Goal: Find specific page/section: Find specific page/section

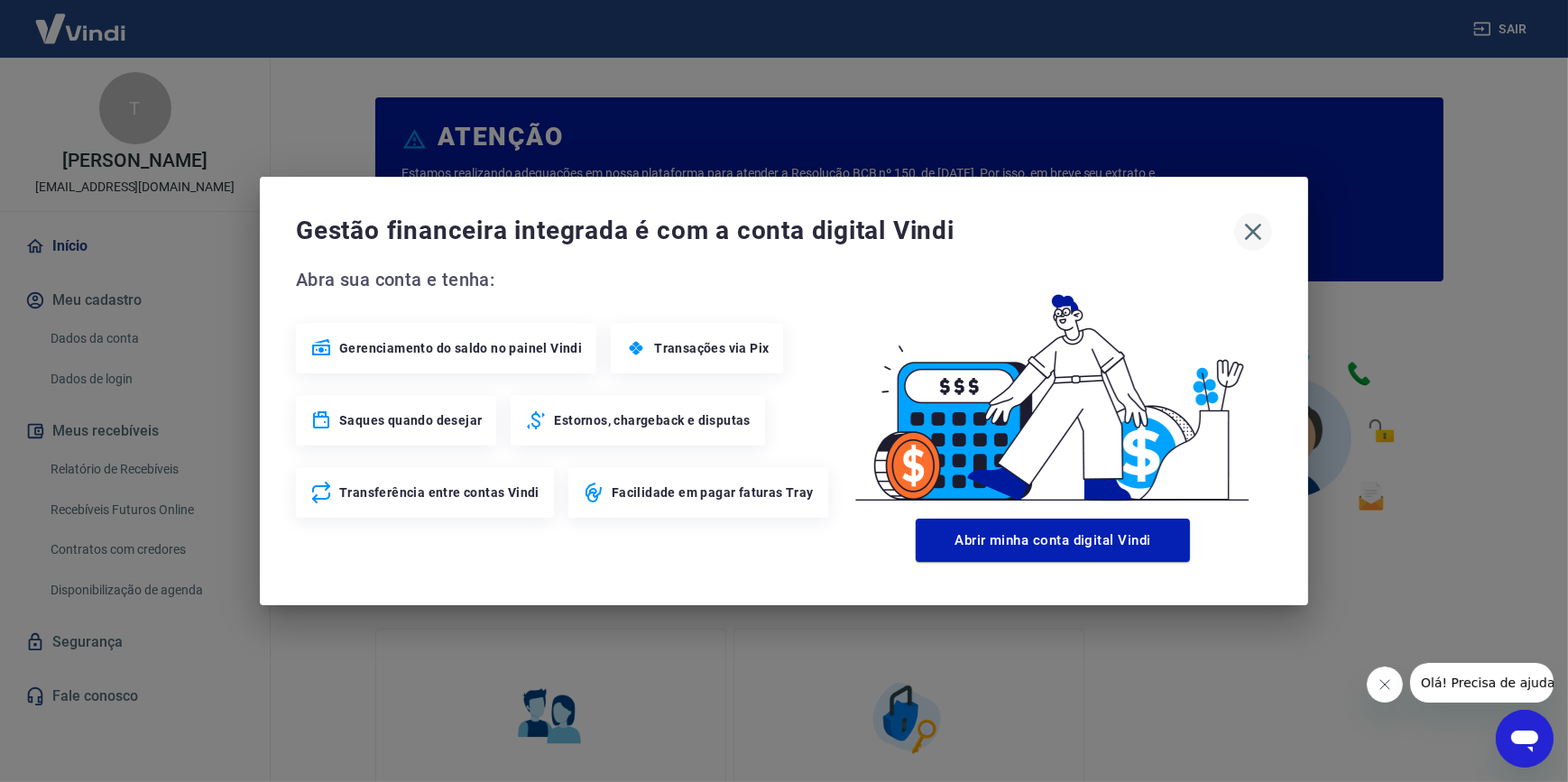
click at [1244, 229] on icon "button" at bounding box center [1253, 232] width 29 height 29
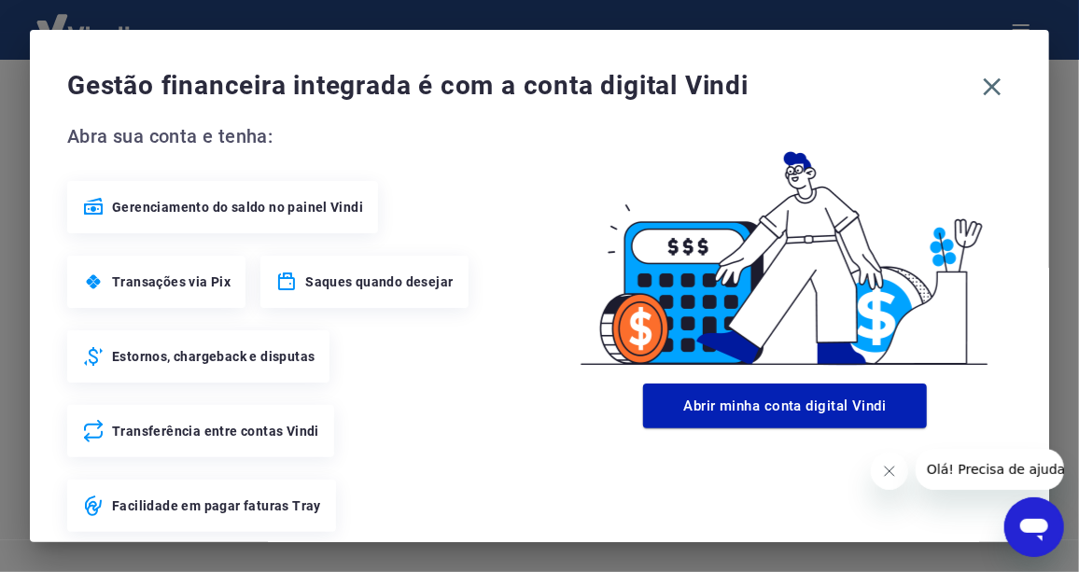
drag, startPoint x: 985, startPoint y: 93, endPoint x: 960, endPoint y: 99, distance: 25.8
click at [984, 93] on icon "button" at bounding box center [992, 87] width 30 height 30
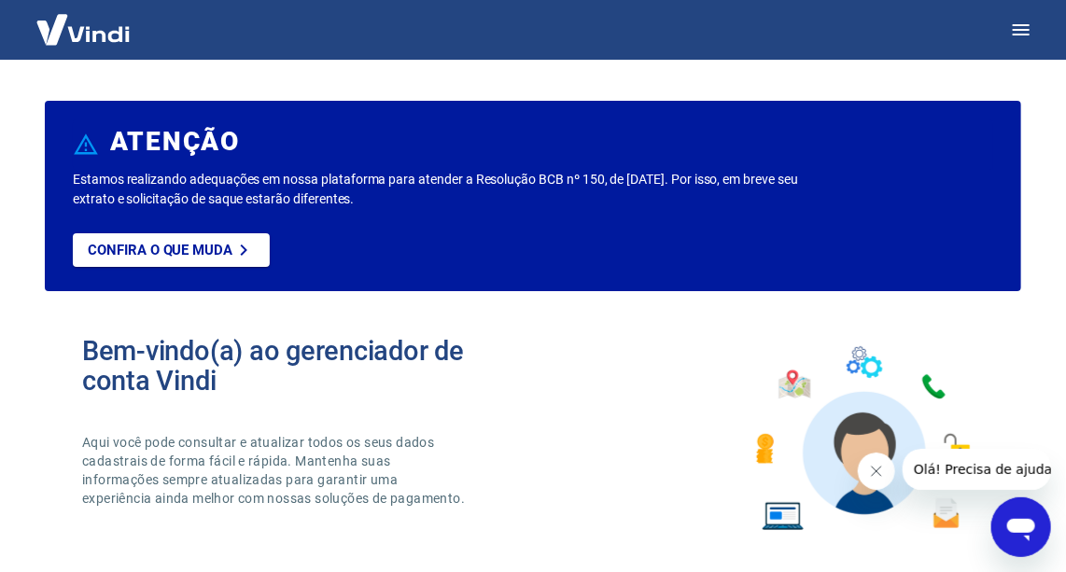
click at [1011, 518] on icon "Abrir janela de mensagens" at bounding box center [1020, 529] width 28 height 22
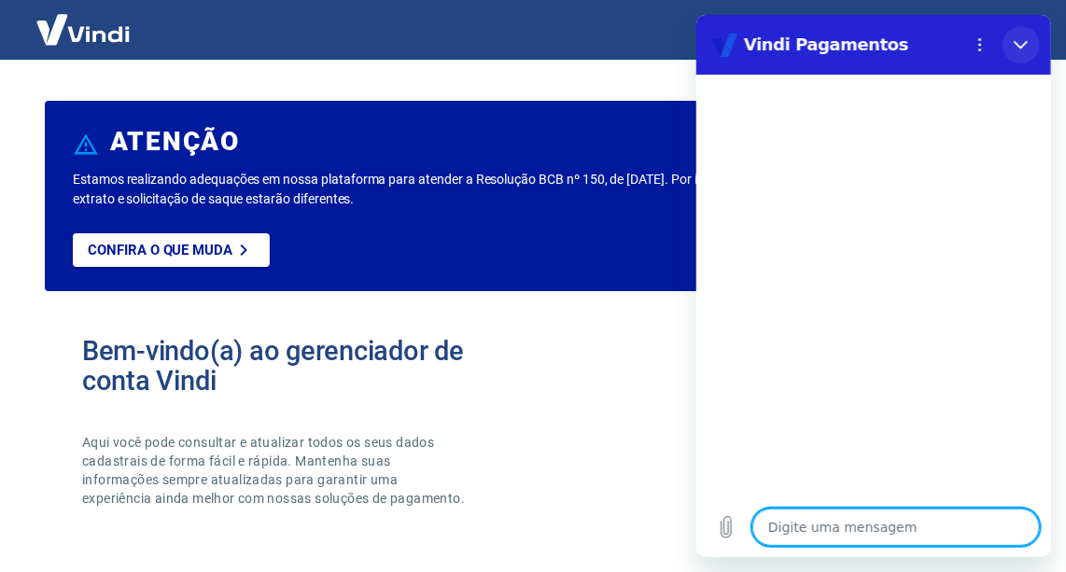
click at [1028, 54] on button "Fechar" at bounding box center [1019, 44] width 37 height 37
type textarea "x"
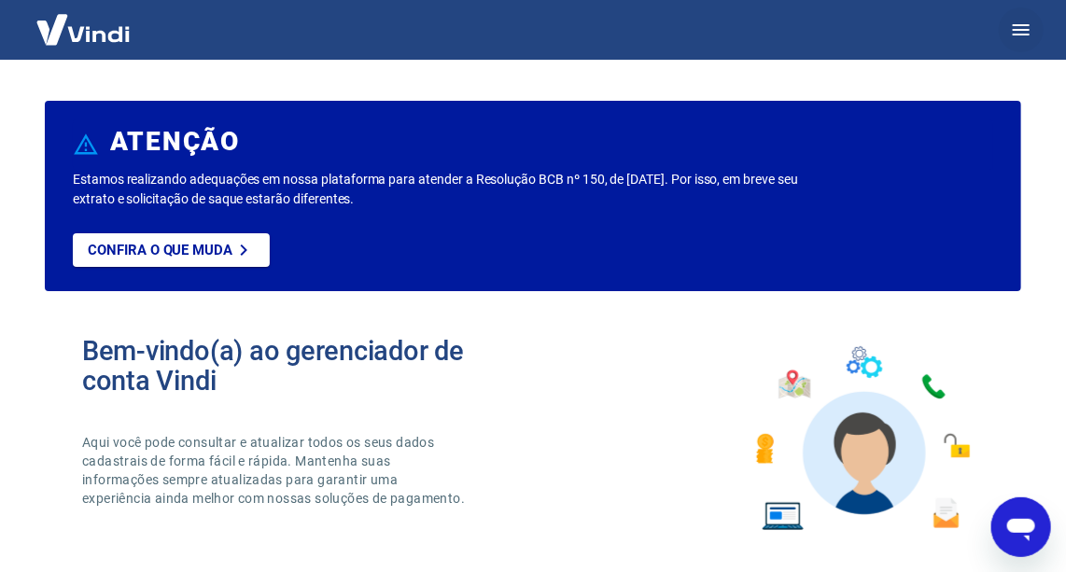
click at [1033, 34] on button "button" at bounding box center [1020, 29] width 45 height 45
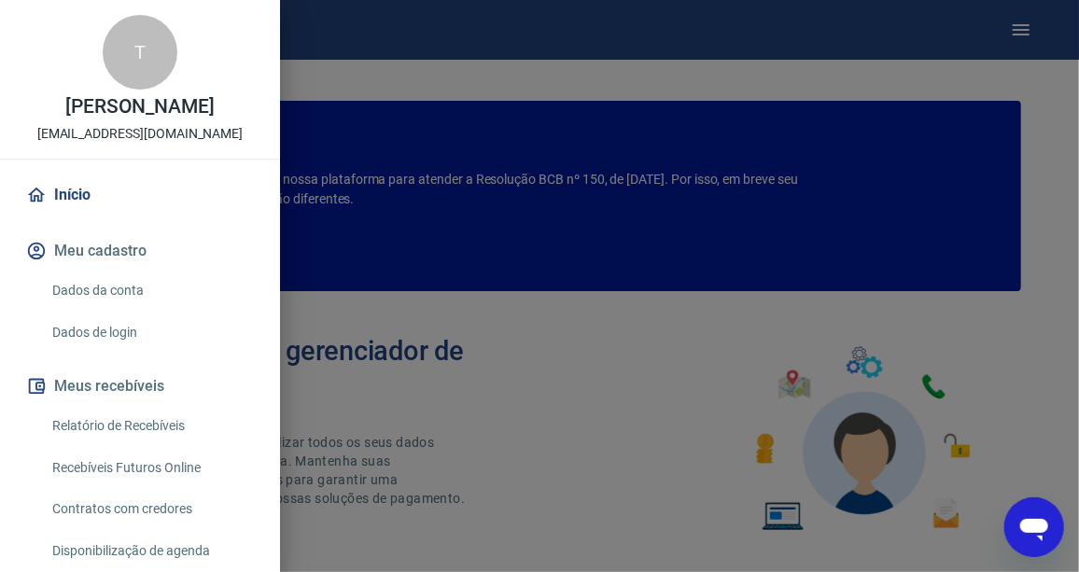
click at [174, 478] on link "Recebíveis Futuros Online" at bounding box center [151, 468] width 213 height 38
